Goal: Transaction & Acquisition: Subscribe to service/newsletter

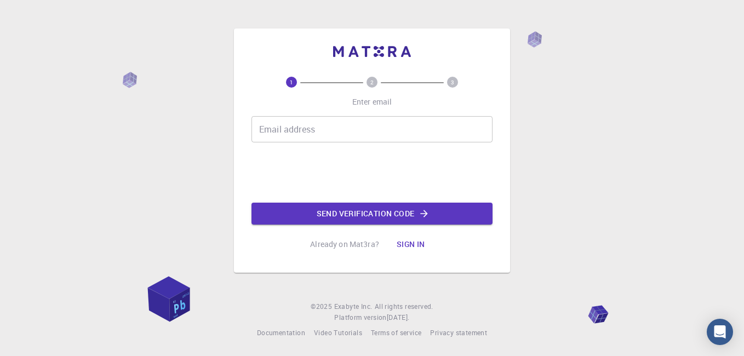
click at [320, 126] on input "Email address" at bounding box center [371, 129] width 241 height 26
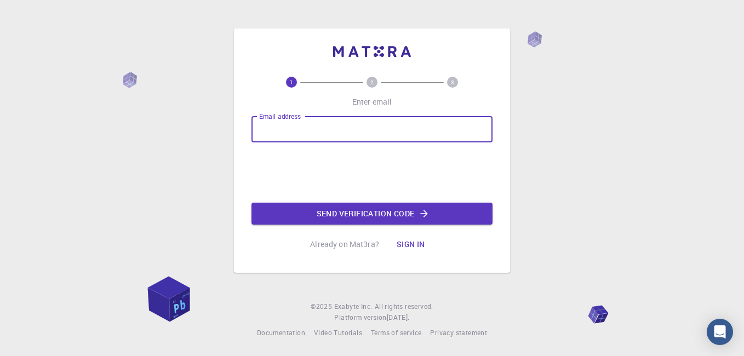
click at [320, 126] on input "Email address" at bounding box center [371, 129] width 241 height 26
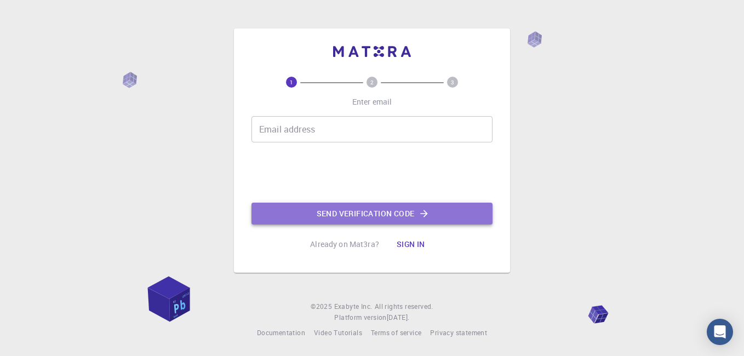
click at [333, 220] on button "Send verification code" at bounding box center [371, 214] width 241 height 22
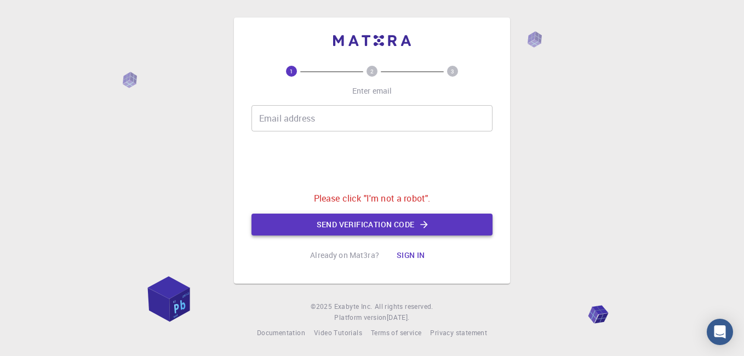
click at [334, 214] on button "Send verification code" at bounding box center [371, 225] width 241 height 22
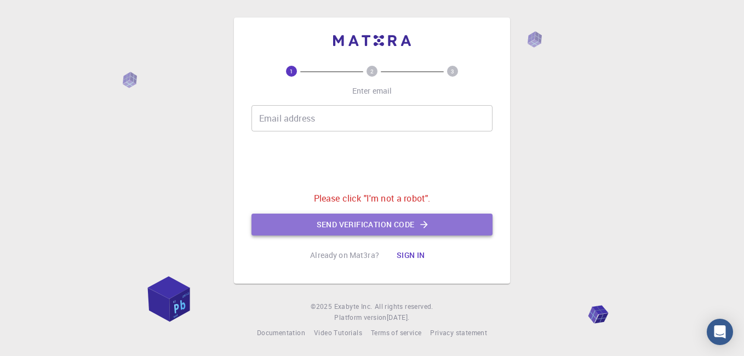
click at [334, 214] on button "Send verification code" at bounding box center [371, 225] width 241 height 22
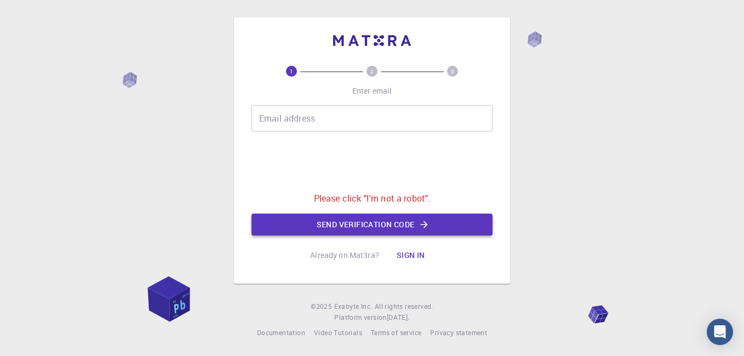
click at [334, 214] on button "Send verification code" at bounding box center [371, 225] width 241 height 22
click at [406, 242] on div "1 2 3 Enter email Email address Email address Please click "I'm not a robot". S…" at bounding box center [371, 166] width 241 height 200
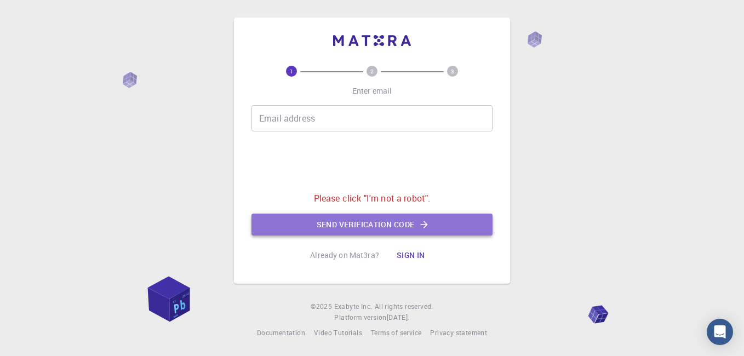
click at [411, 217] on button "Send verification code" at bounding box center [371, 225] width 241 height 22
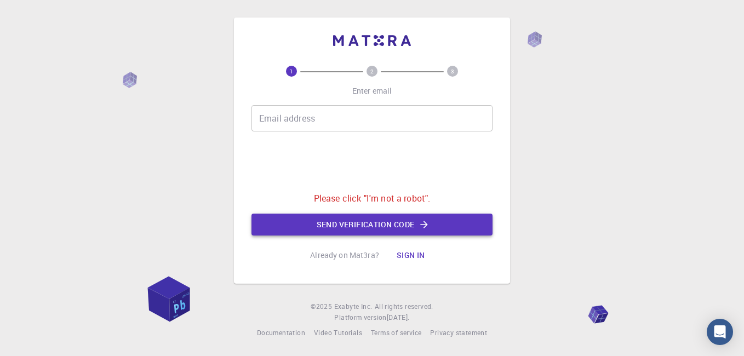
click at [411, 217] on button "Send verification code" at bounding box center [371, 225] width 241 height 22
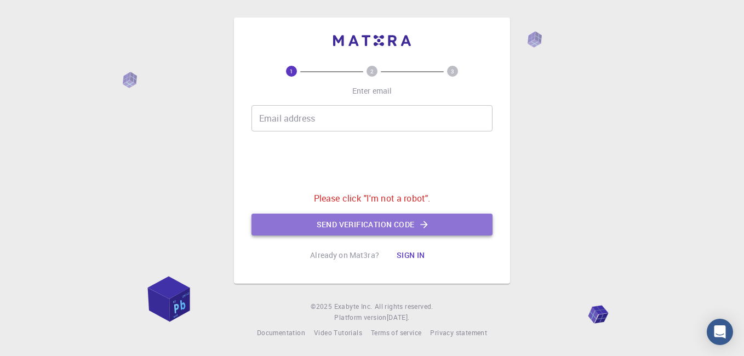
click at [411, 217] on button "Send verification code" at bounding box center [371, 225] width 241 height 22
